Goal: Information Seeking & Learning: Learn about a topic

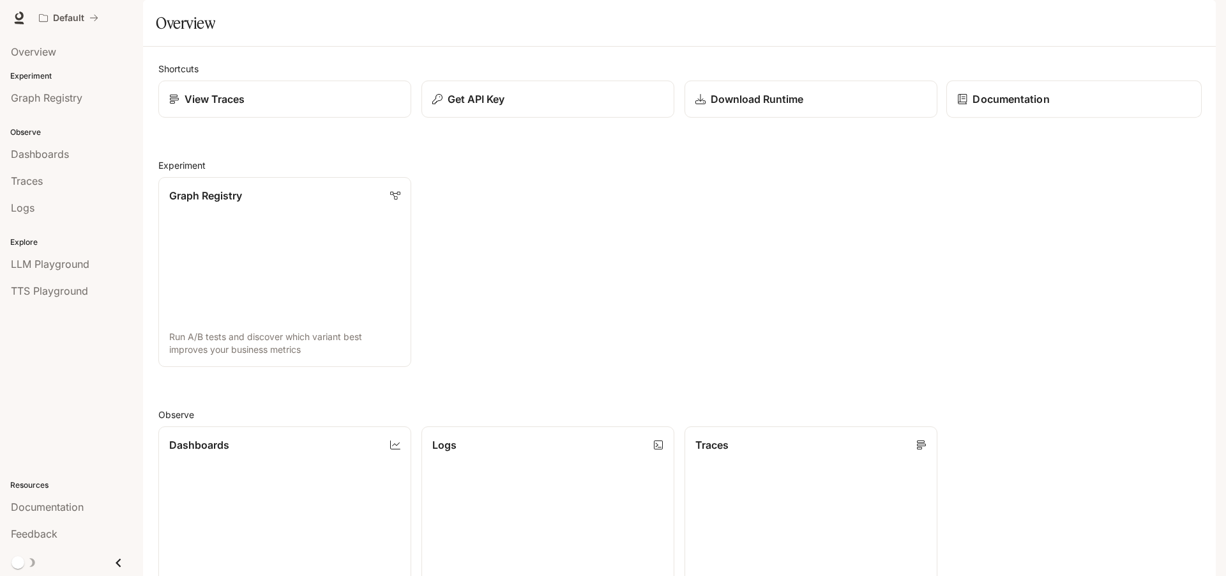
click at [980, 107] on p "Documentation" at bounding box center [1011, 98] width 77 height 15
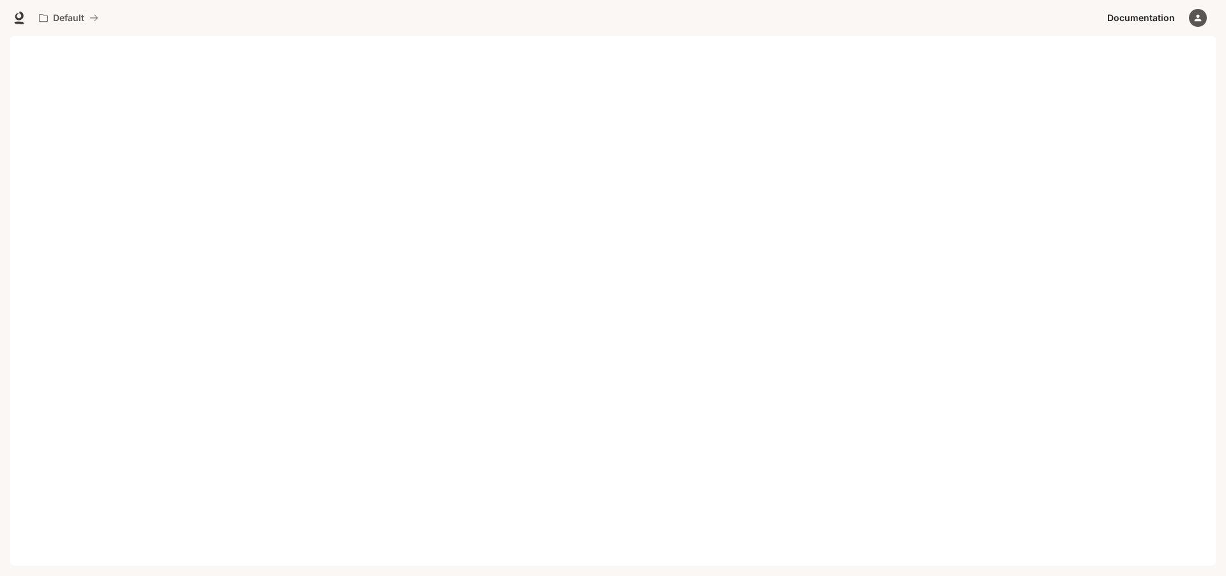
click at [1154, 22] on span "Documentation" at bounding box center [1142, 18] width 68 height 16
click at [1194, 19] on icon "button" at bounding box center [1198, 18] width 10 height 10
click at [1048, 126] on span "API Keys" at bounding box center [1117, 132] width 165 height 13
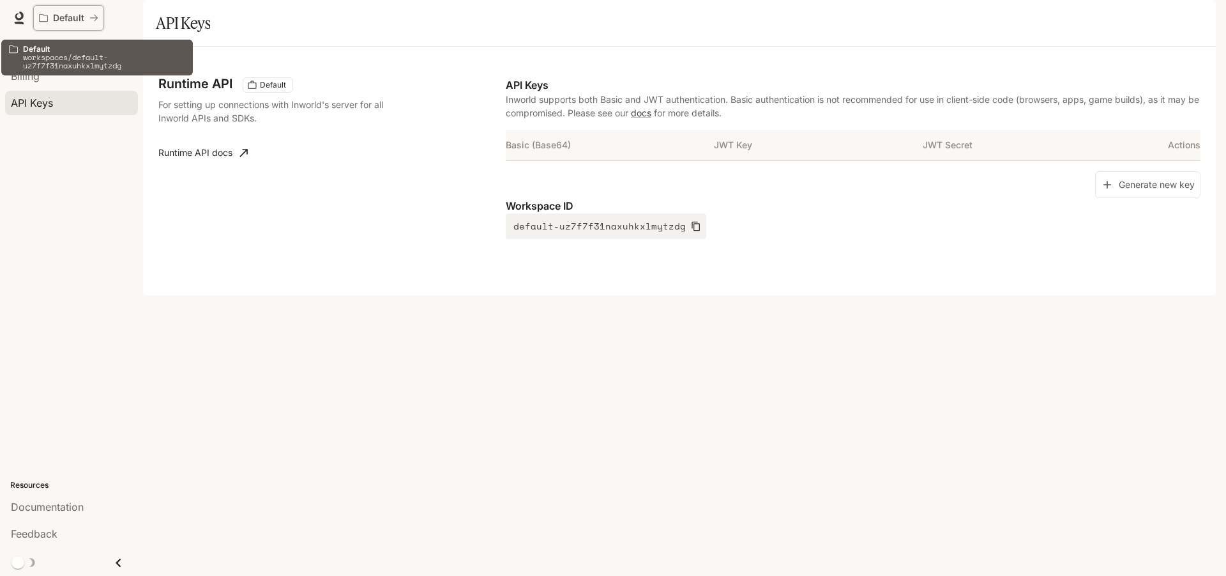
click at [60, 21] on p "Default" at bounding box center [68, 18] width 31 height 11
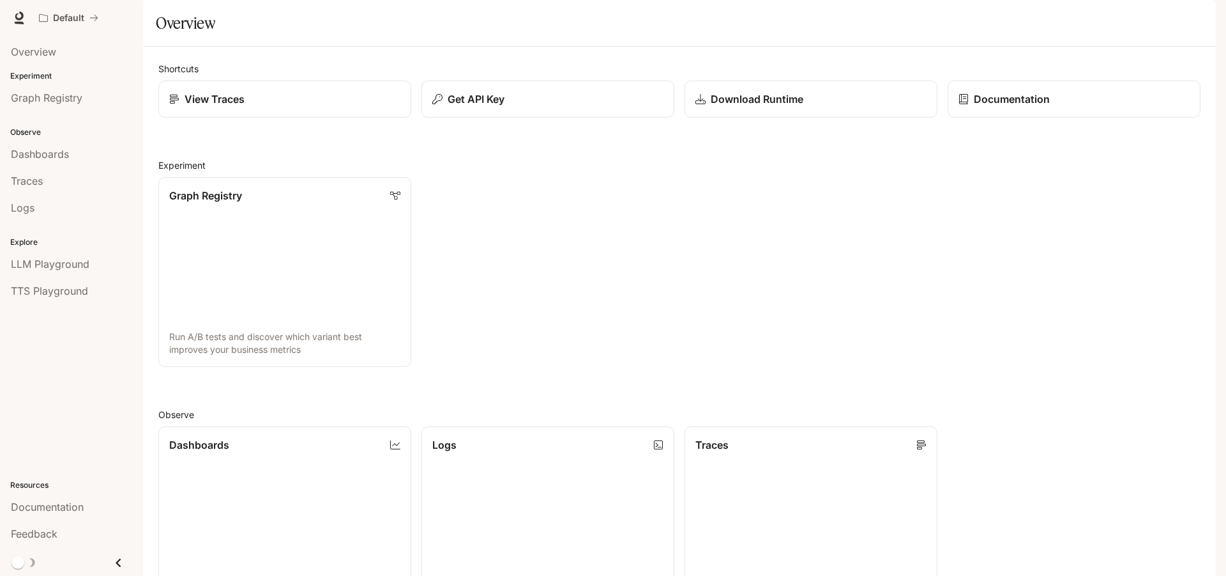
click at [449, 241] on div "Graph Registry Run A/B tests and discover which variant best improves your busi…" at bounding box center [674, 267] width 1053 height 200
click at [111, 563] on icon "Close drawer" at bounding box center [118, 562] width 17 height 17
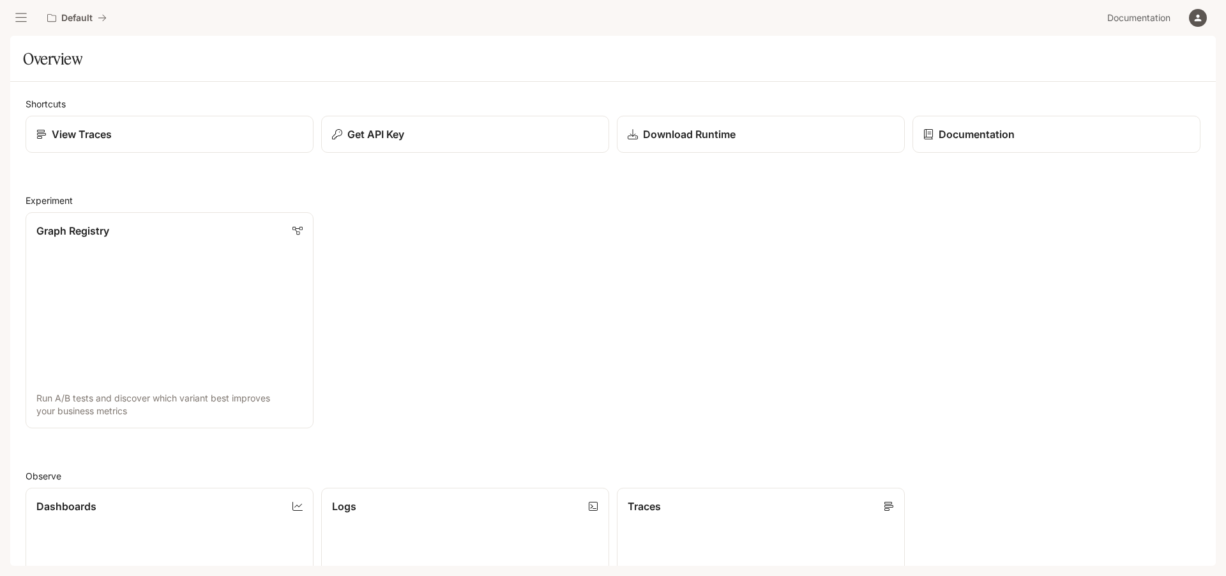
click at [26, 22] on icon "open drawer" at bounding box center [21, 17] width 13 height 13
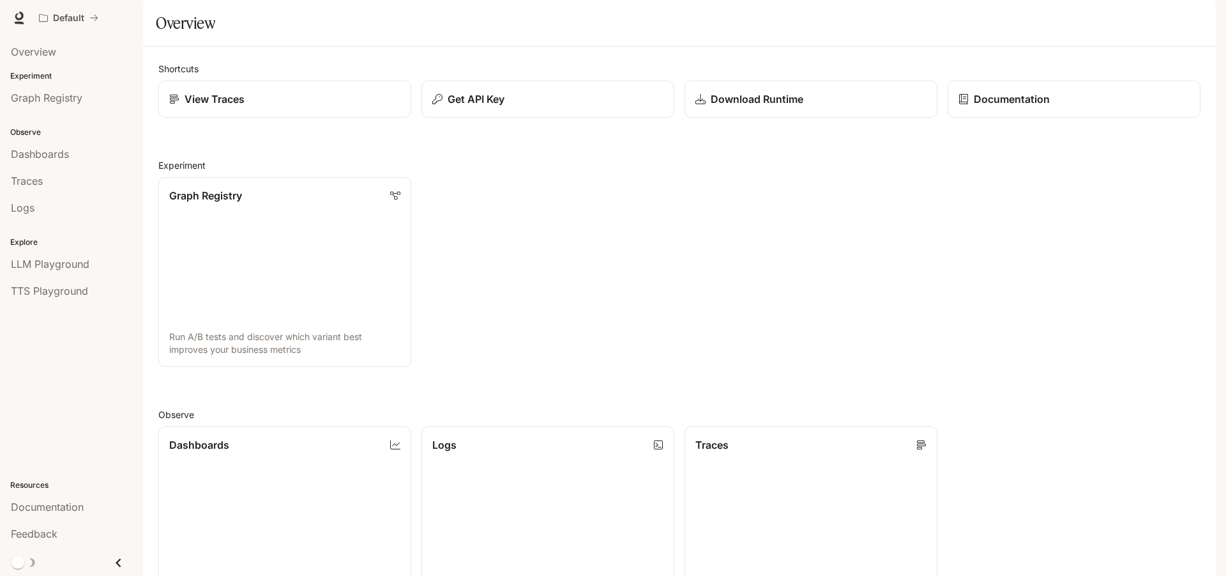
scroll to position [346, 0]
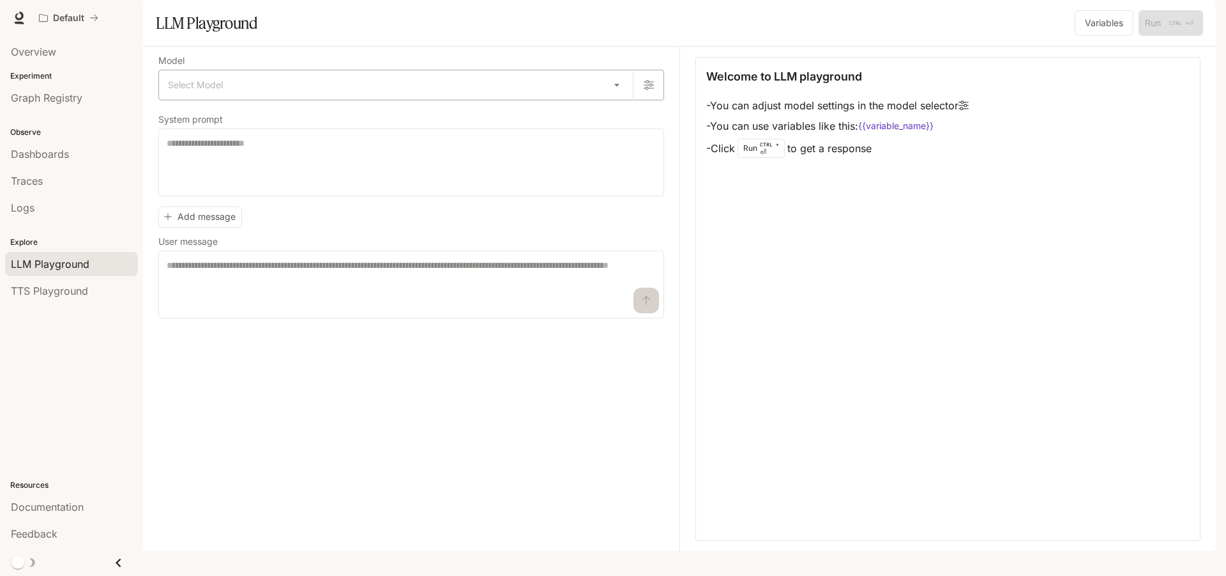
click at [569, 126] on body "Skip to main content Default Documentation Documentation Portal Overview Experi…" at bounding box center [613, 288] width 1226 height 576
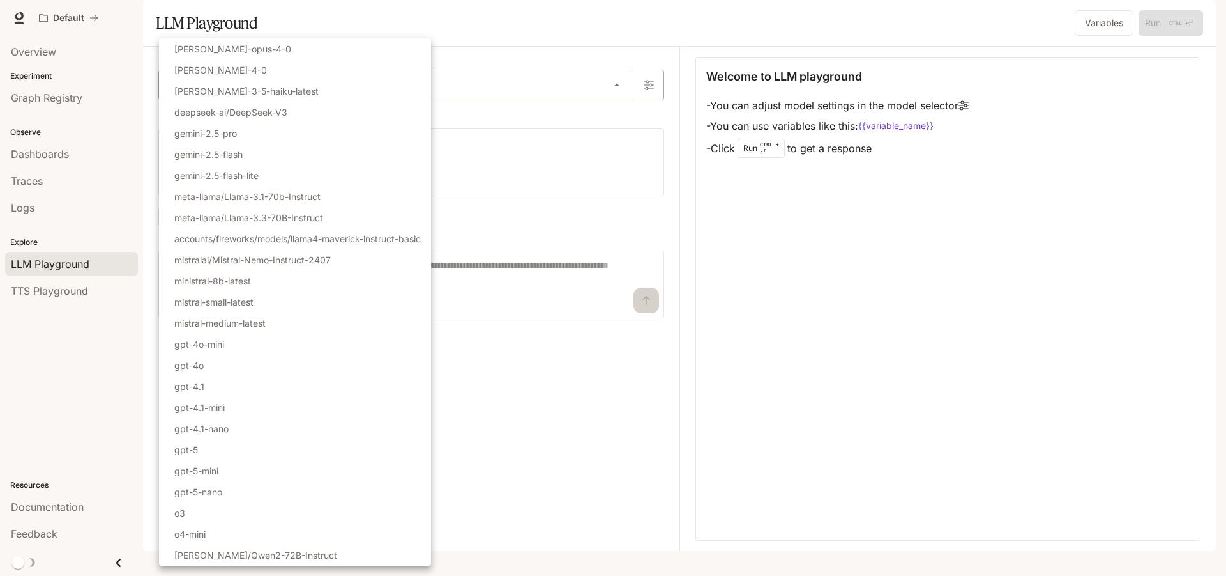
click at [569, 126] on div at bounding box center [613, 288] width 1226 height 576
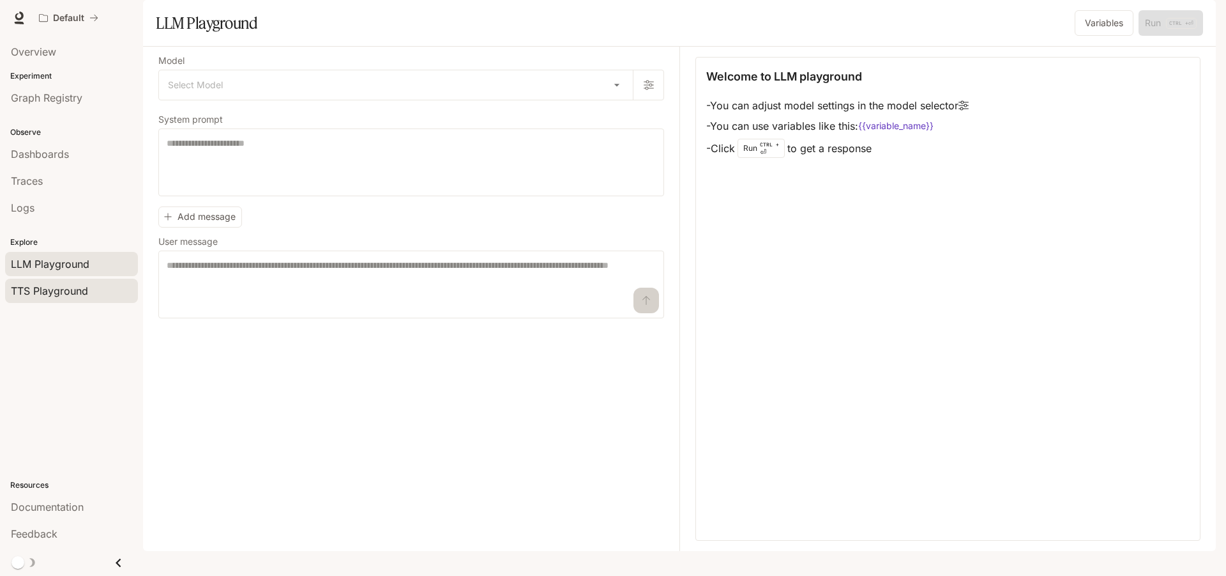
click at [40, 291] on span "TTS Playground" at bounding box center [49, 290] width 77 height 15
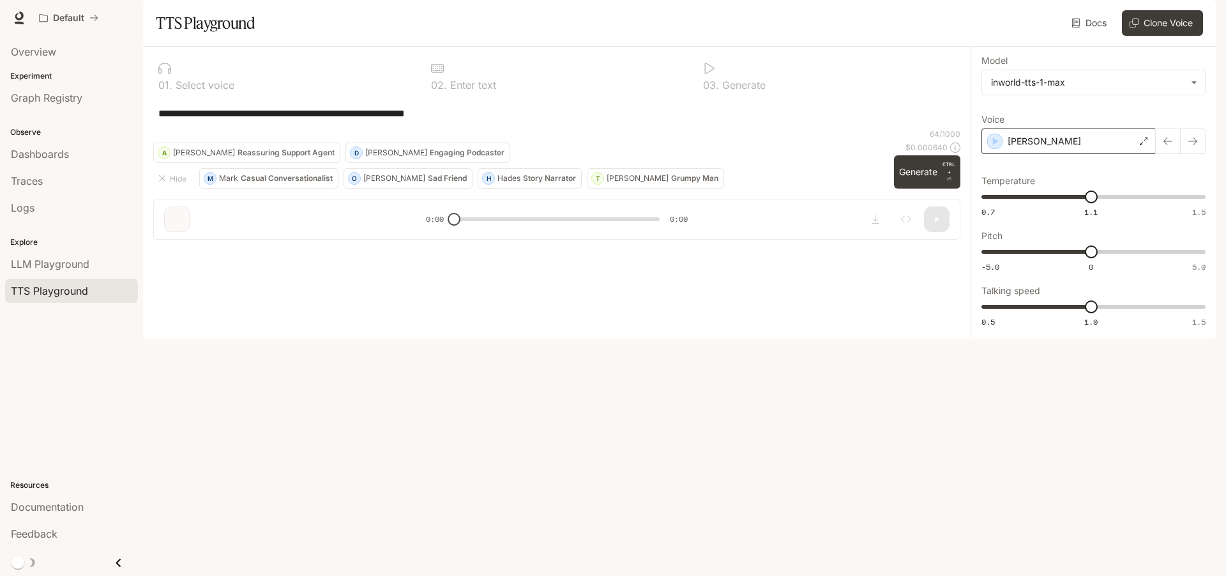
click at [1047, 154] on div "[PERSON_NAME]" at bounding box center [1069, 141] width 174 height 26
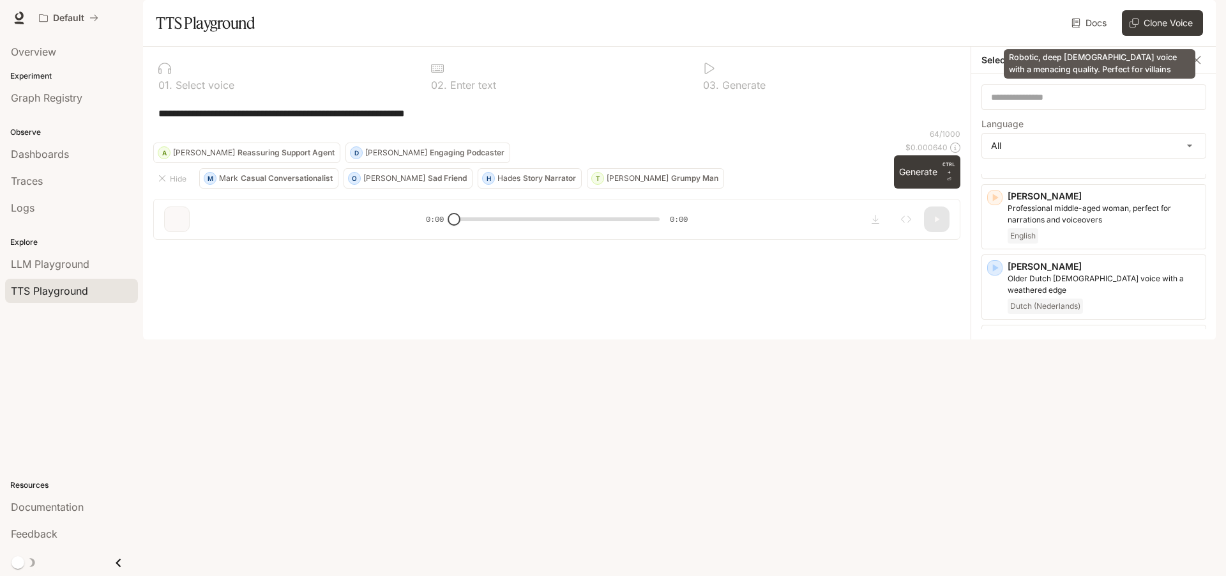
scroll to position [767, 0]
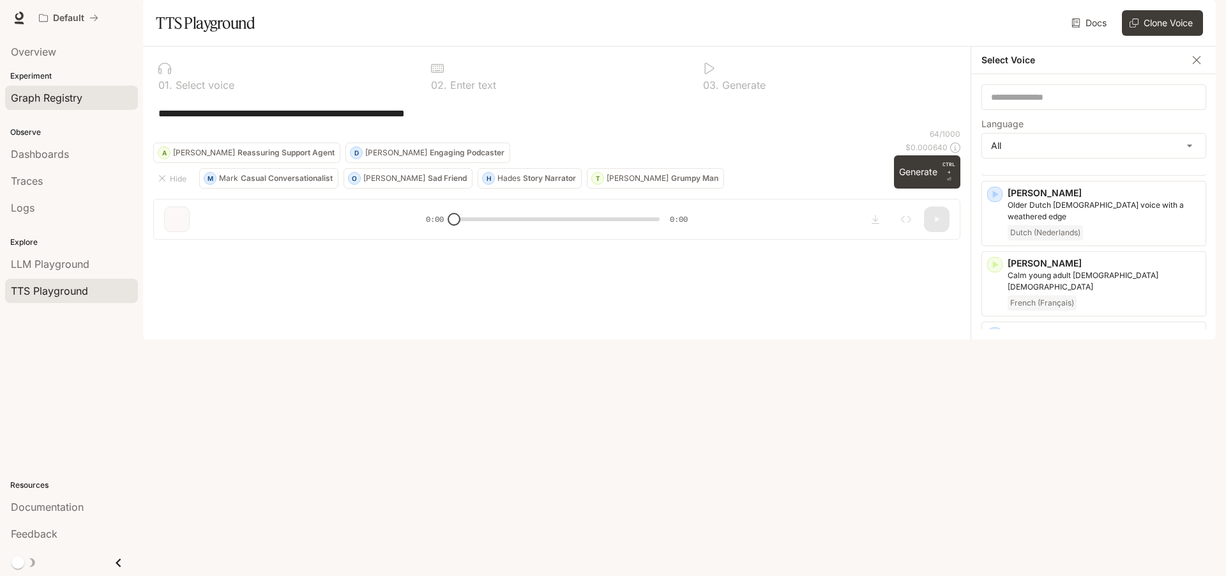
click at [24, 95] on span "Graph Registry" at bounding box center [47, 97] width 72 height 15
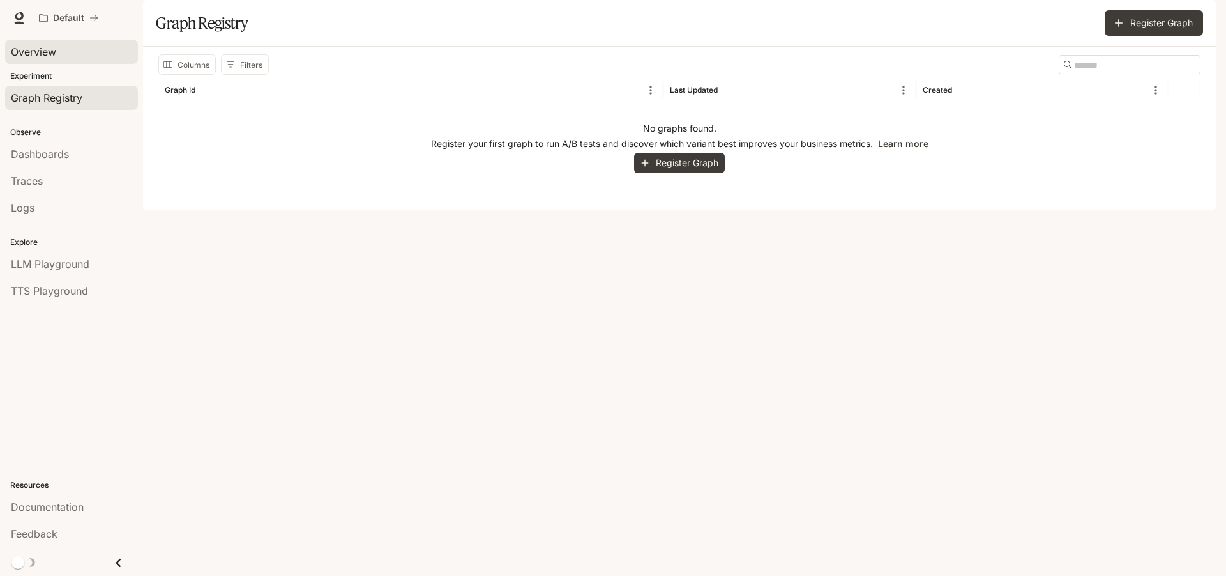
click at [39, 51] on span "Overview" at bounding box center [33, 51] width 45 height 15
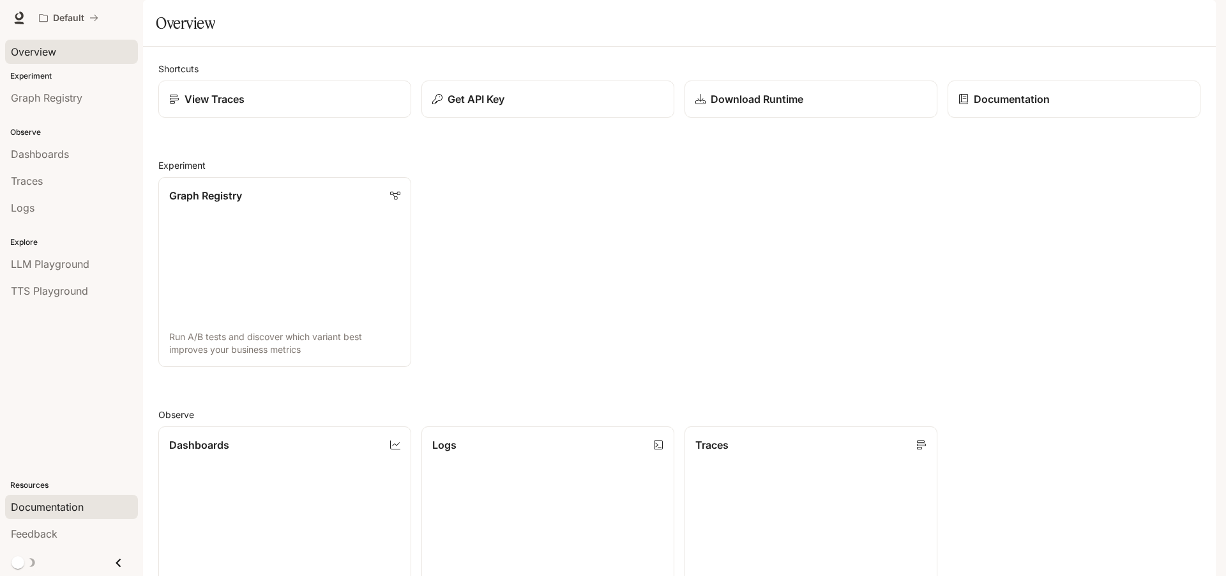
click at [40, 507] on span "Documentation" at bounding box center [47, 506] width 73 height 15
